Goal: Information Seeking & Learning: Learn about a topic

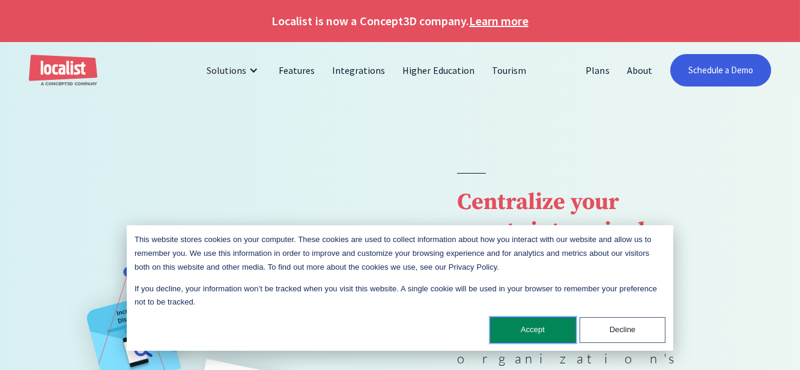
click at [530, 326] on button "Accept" at bounding box center [533, 330] width 86 height 26
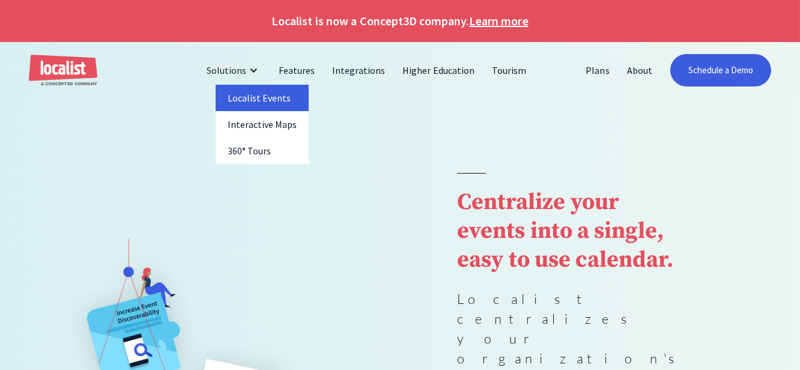
click at [251, 95] on link "Localist Events" at bounding box center [263, 98] width 94 height 26
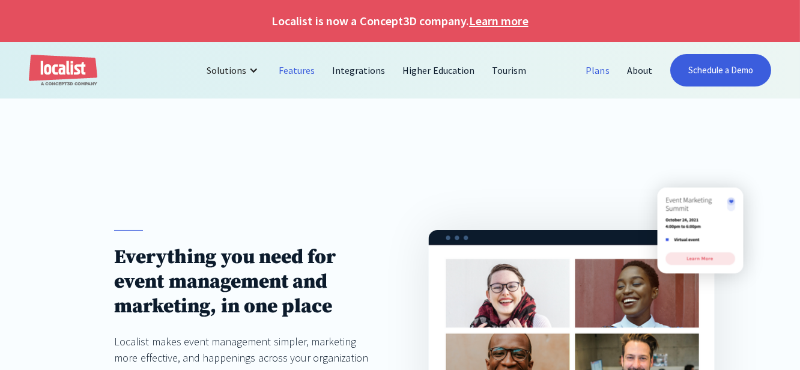
click at [596, 68] on link "Plans" at bounding box center [598, 70] width 41 height 29
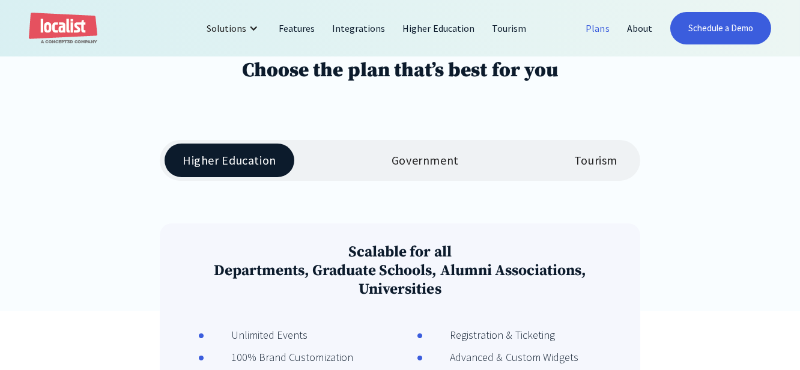
scroll to position [171, 0]
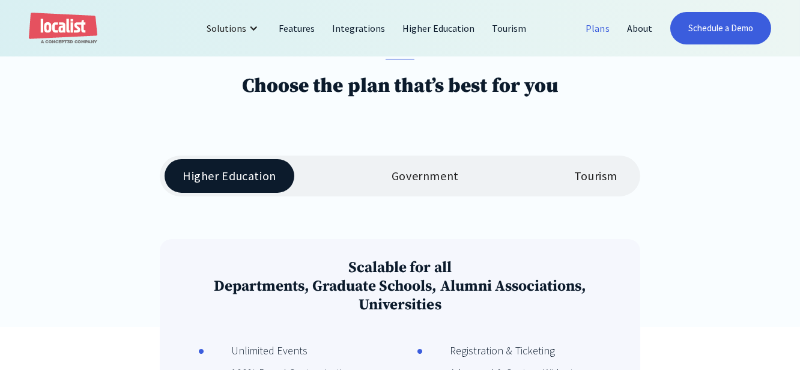
click at [601, 176] on div "Tourism" at bounding box center [595, 176] width 43 height 14
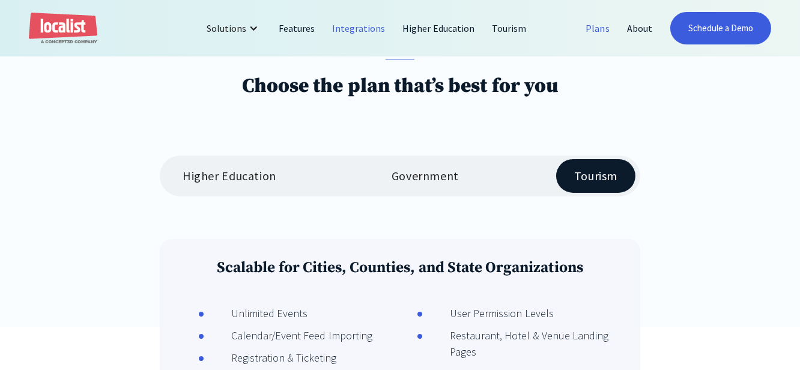
click at [360, 26] on link "Integrations" at bounding box center [359, 28] width 70 height 29
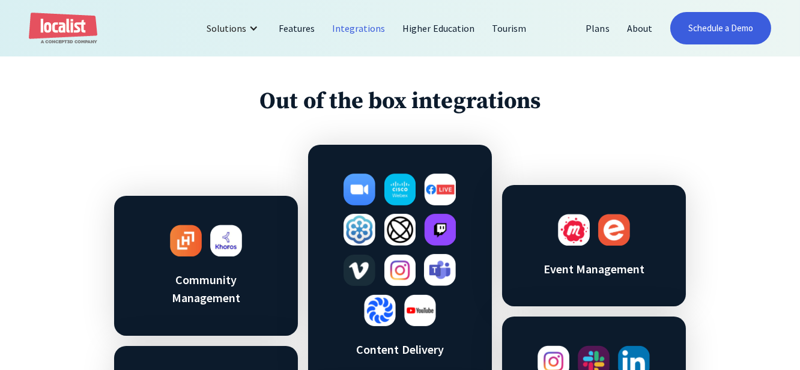
scroll to position [85, 0]
